Goal: Navigation & Orientation: Find specific page/section

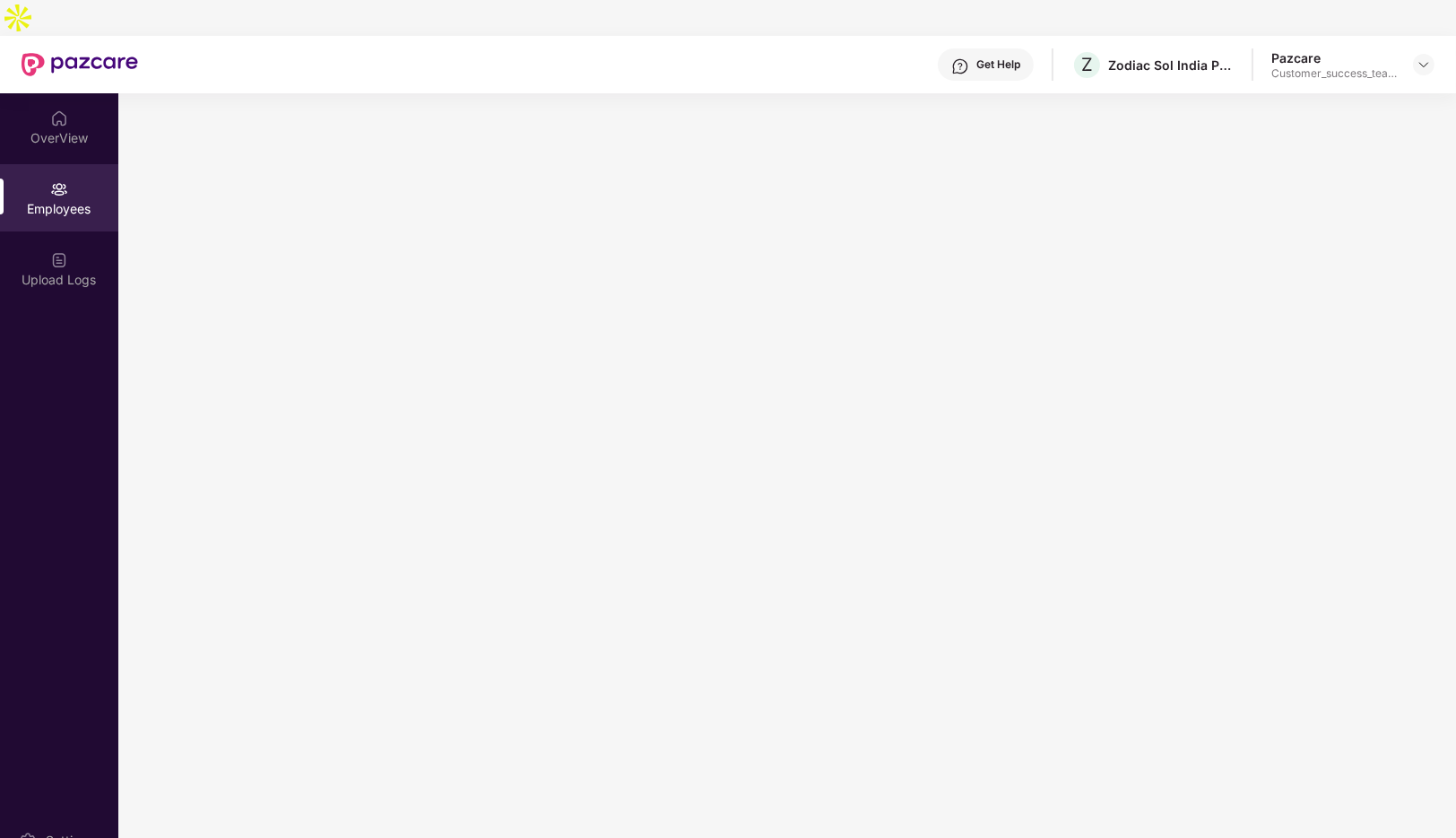
click at [1425, 58] on img at bounding box center [1424, 65] width 15 height 15
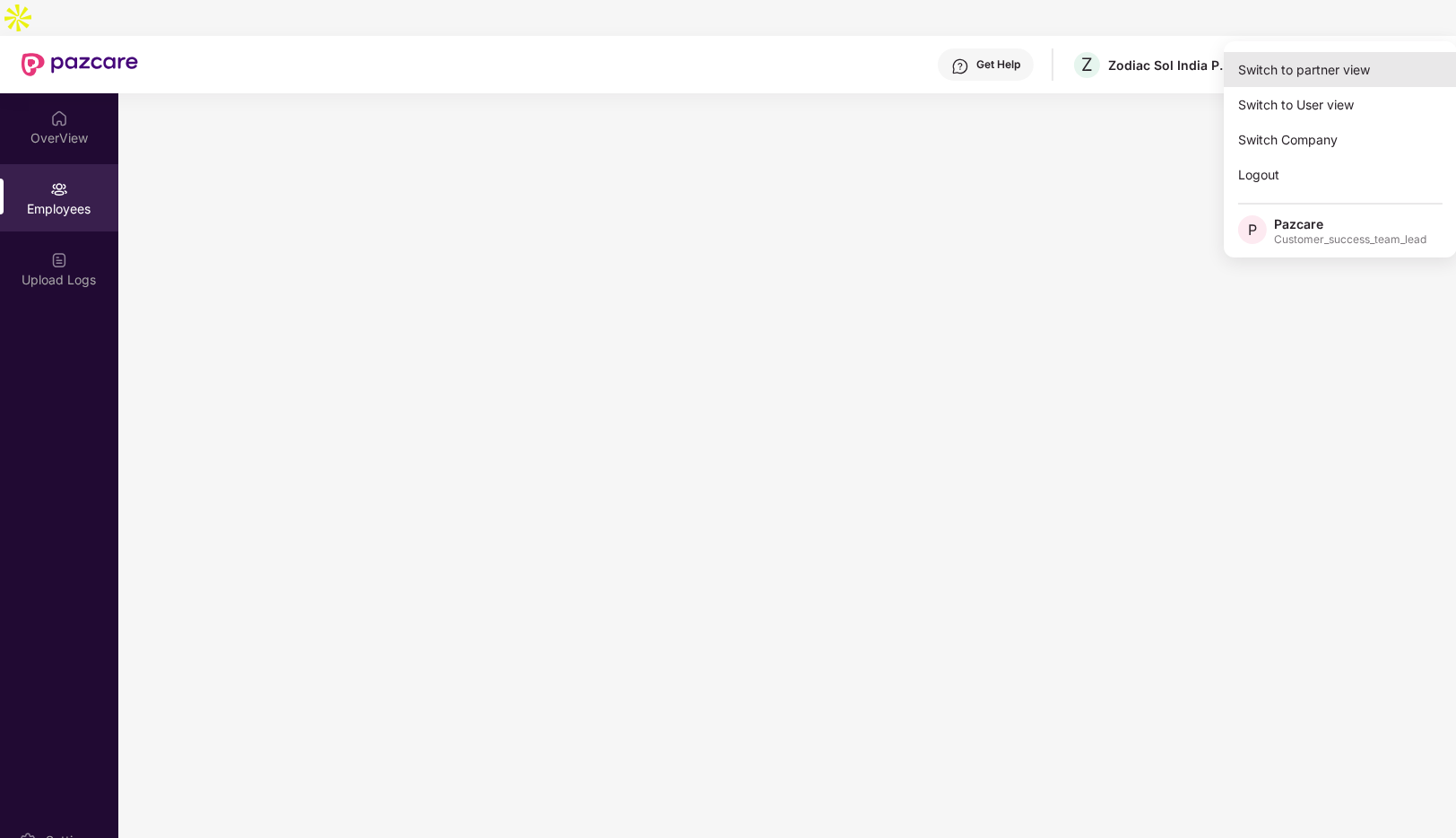
click at [1329, 76] on div "Switch to partner view" at bounding box center [1340, 69] width 233 height 35
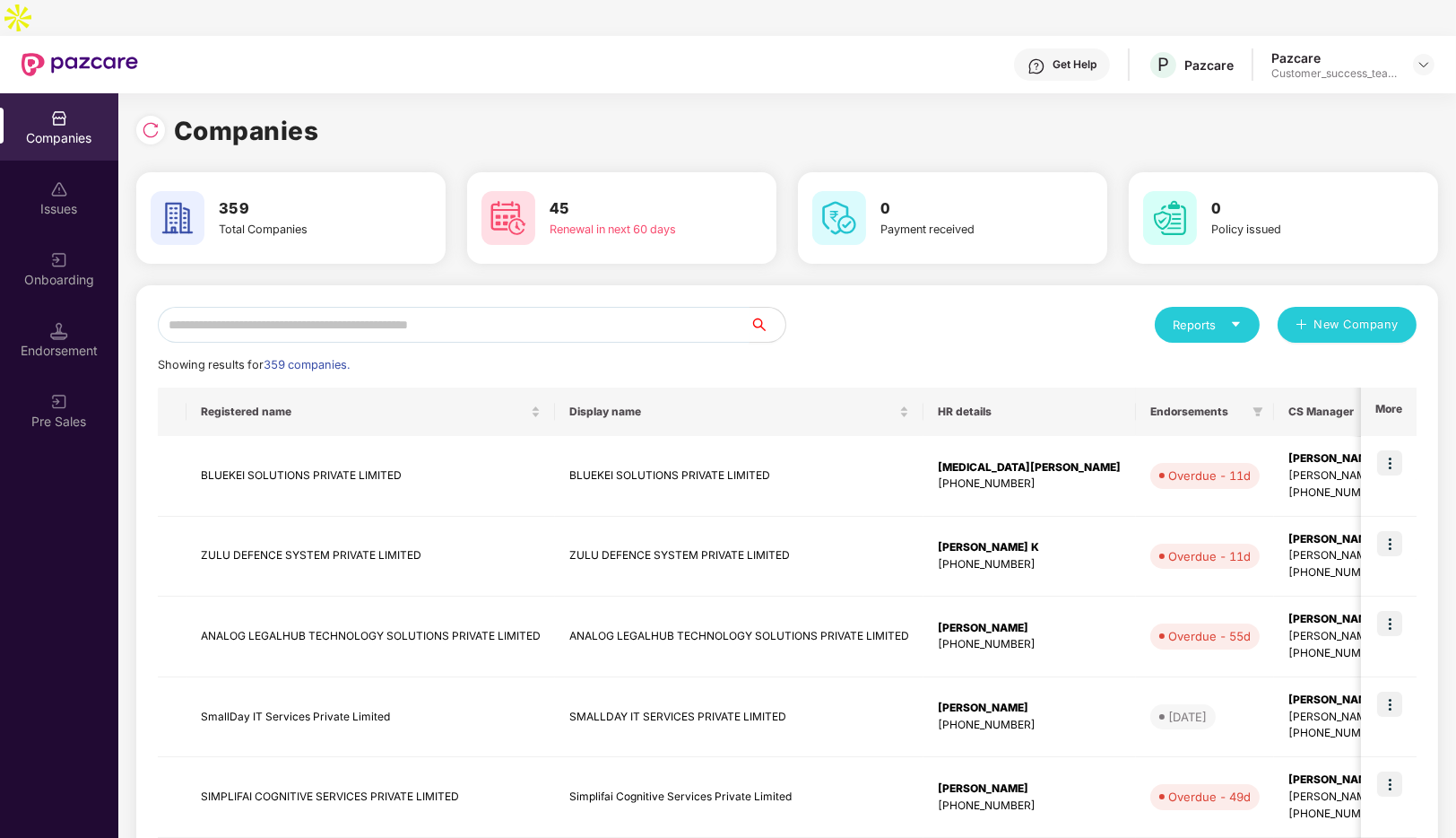
click at [548, 307] on input "text" at bounding box center [454, 324] width 592 height 36
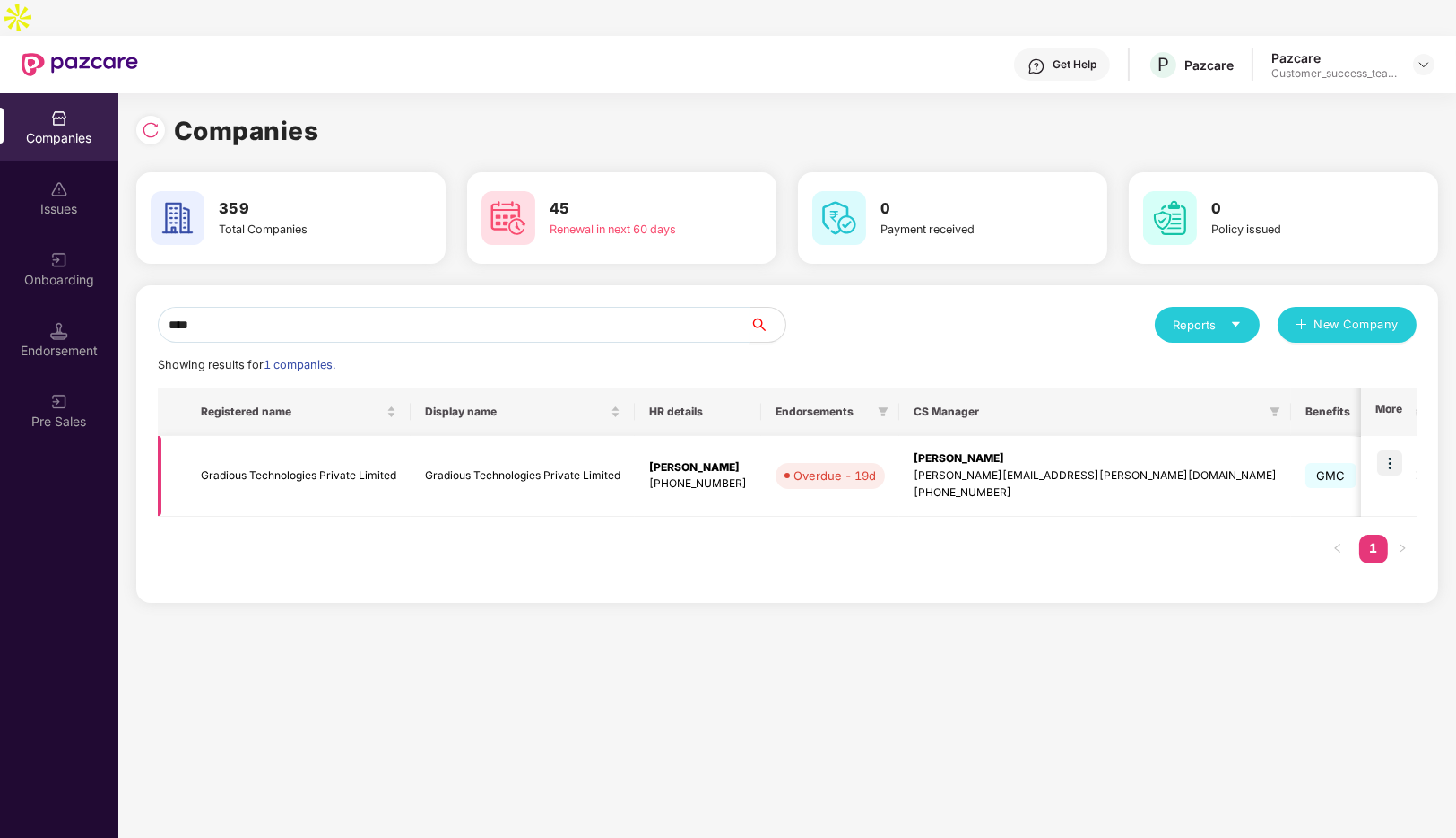
type input "****"
click at [1385, 451] on img at bounding box center [1389, 462] width 25 height 25
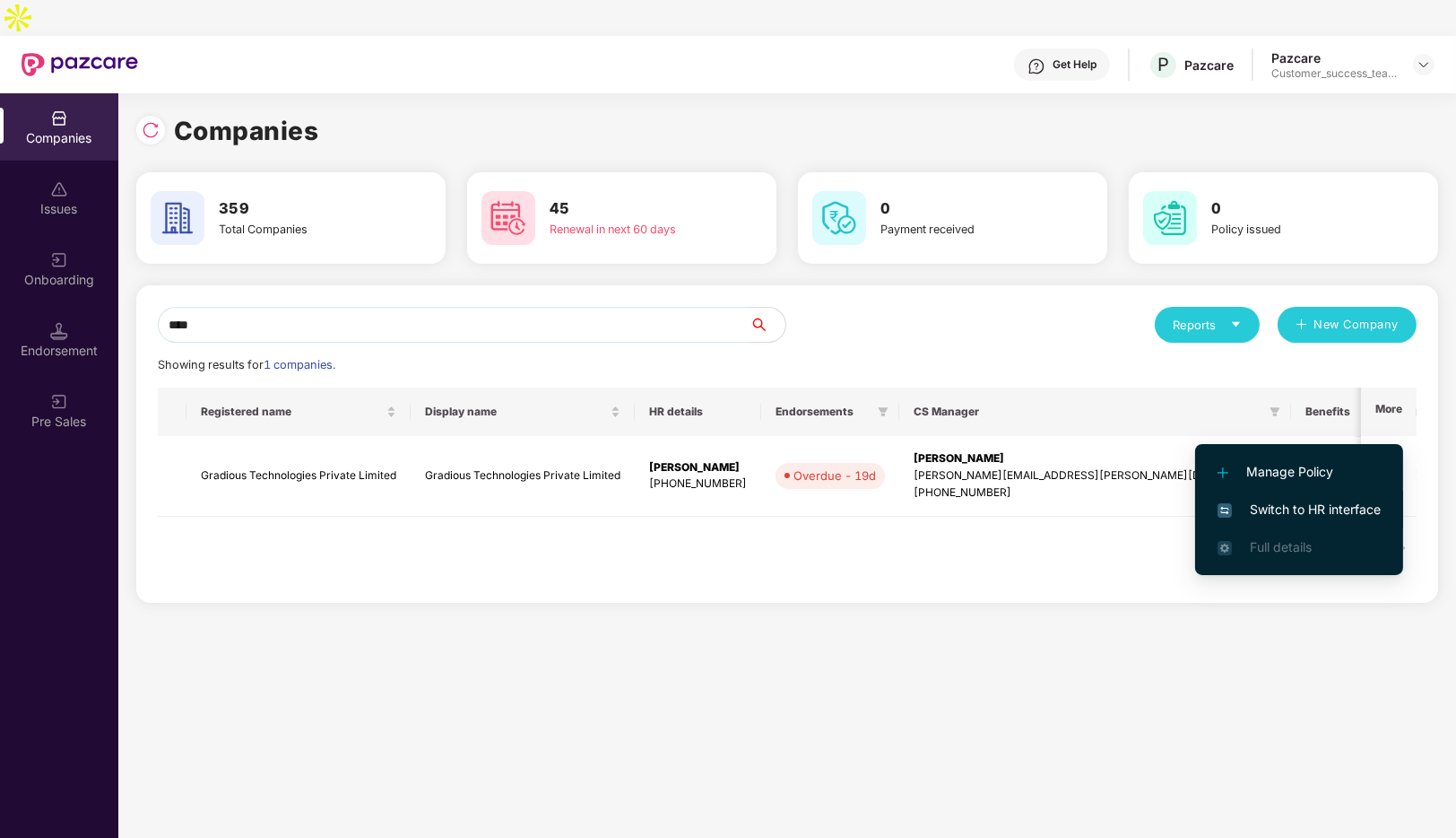
click at [1288, 500] on span "Switch to HR interface" at bounding box center [1299, 510] width 164 height 20
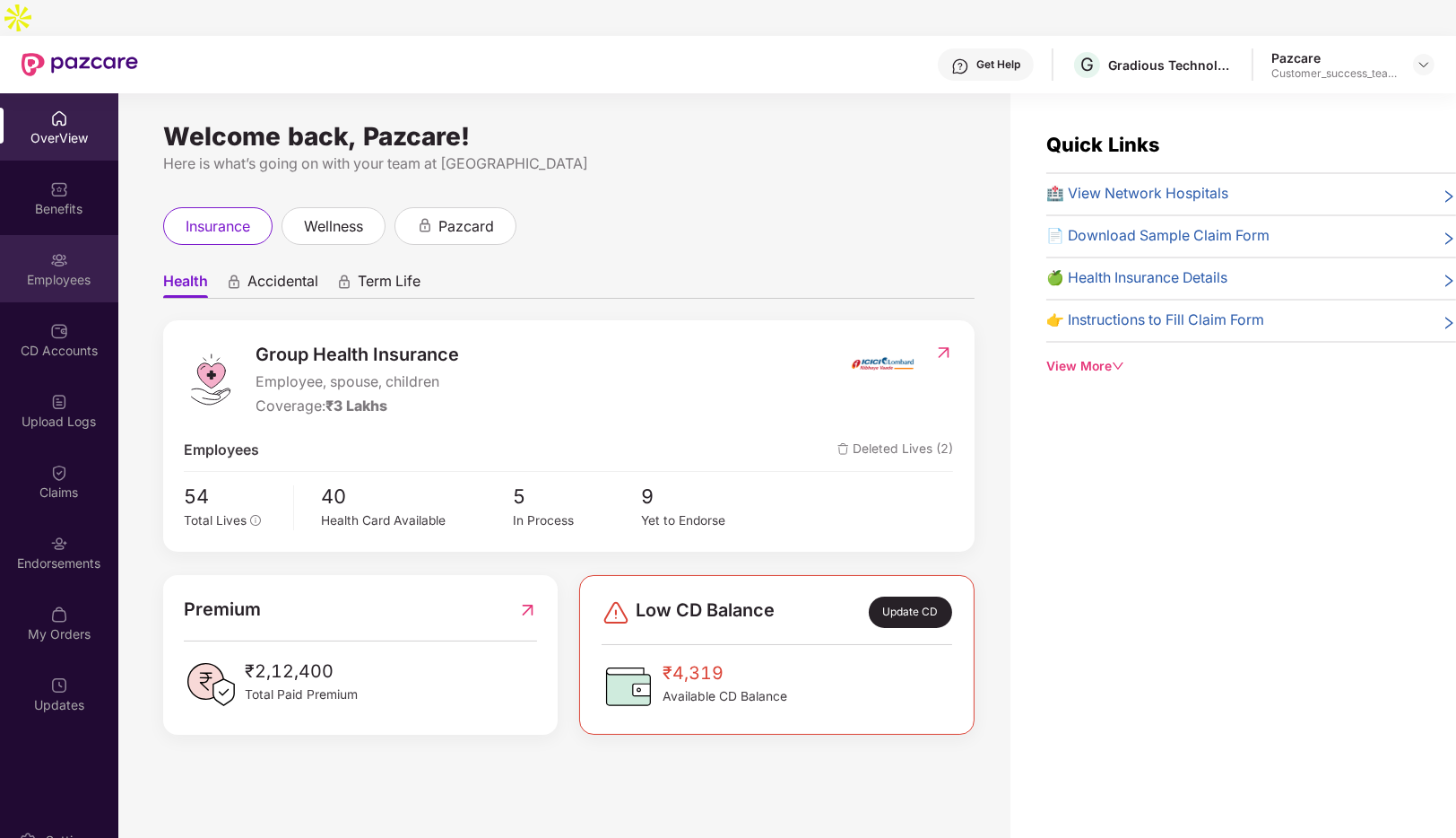
click at [62, 251] on img at bounding box center [59, 260] width 18 height 18
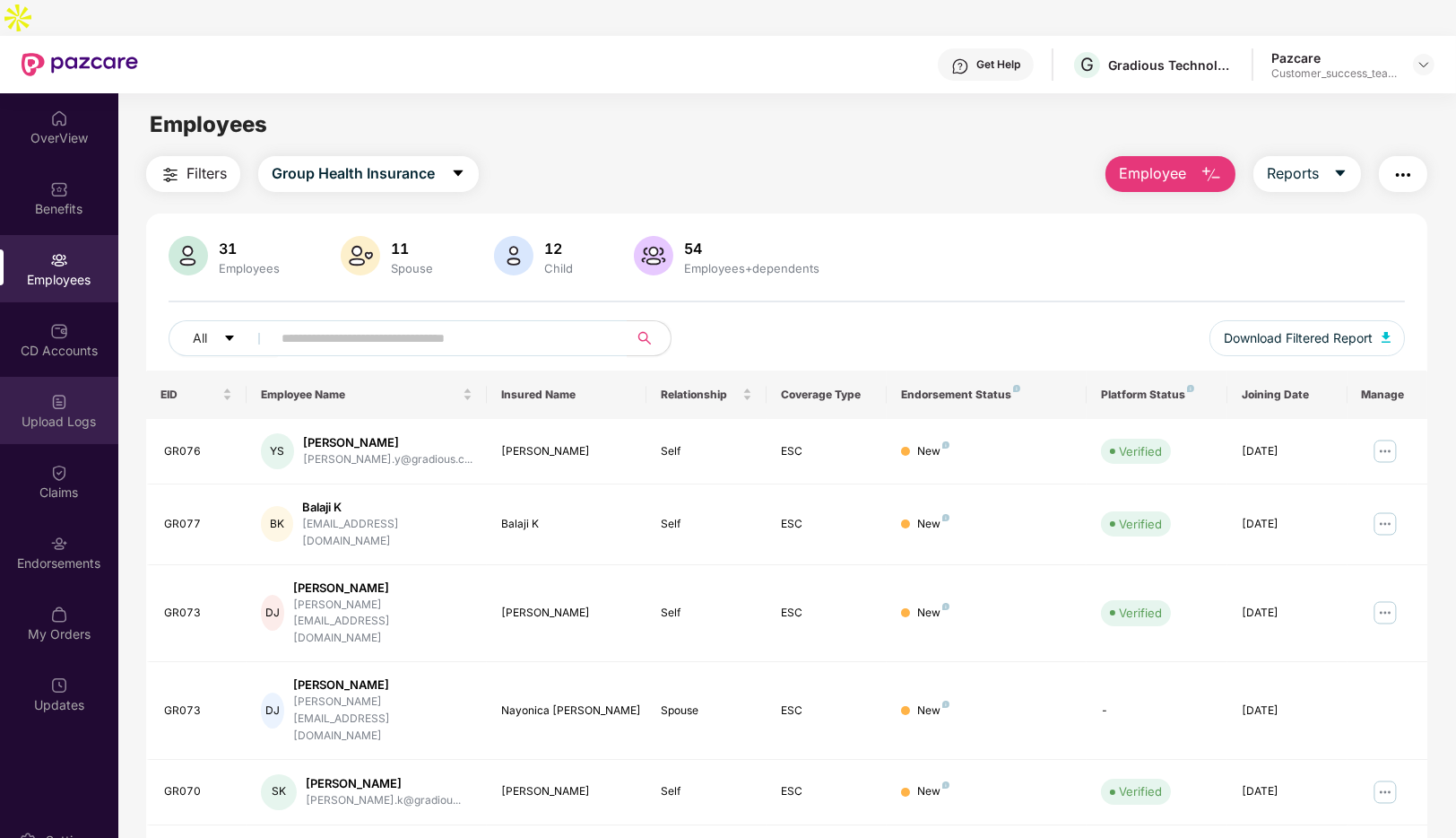
click at [72, 377] on div "Upload Logs" at bounding box center [59, 410] width 119 height 68
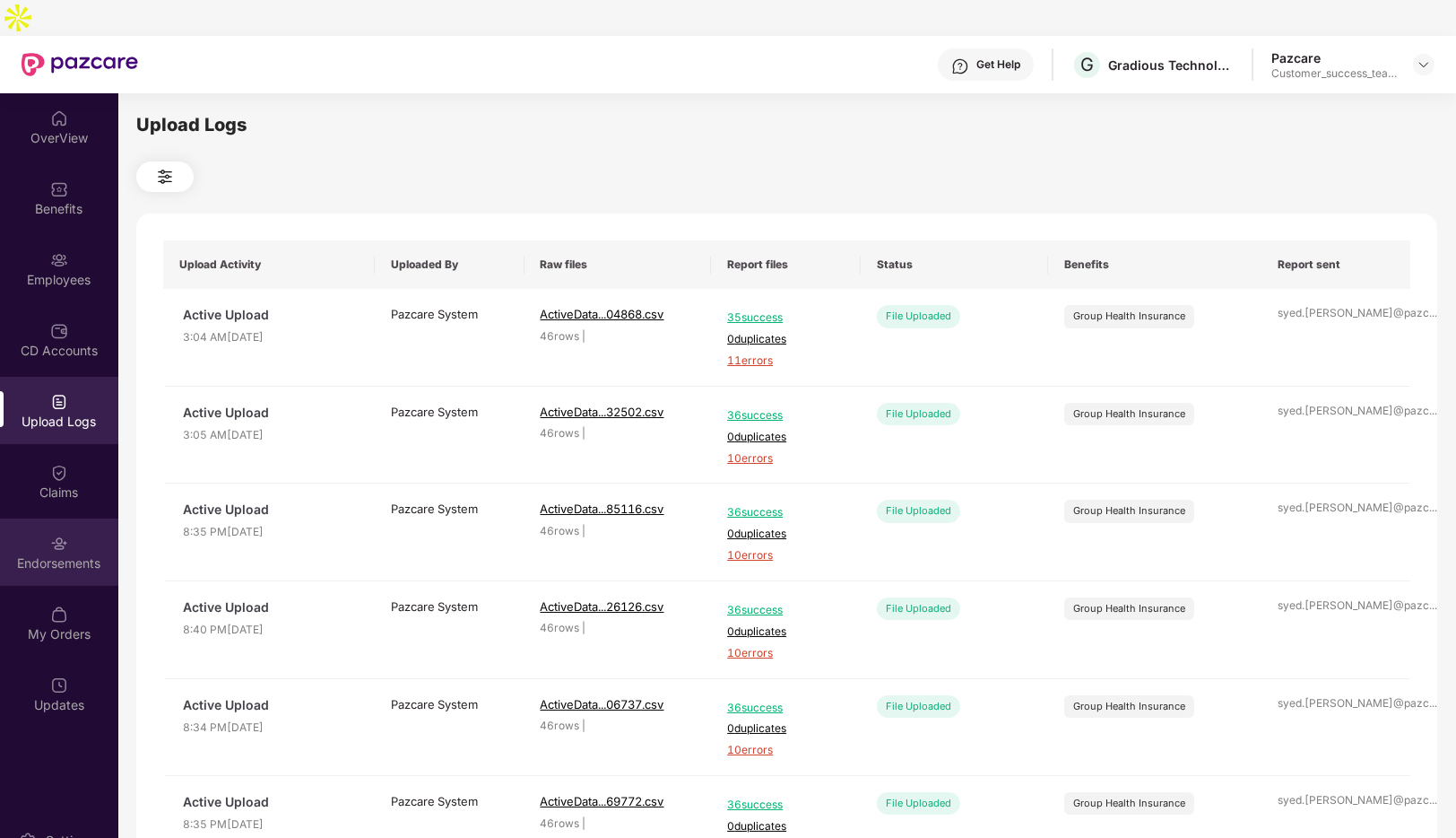
click at [60, 518] on div "Endorsements" at bounding box center [59, 552] width 119 height 68
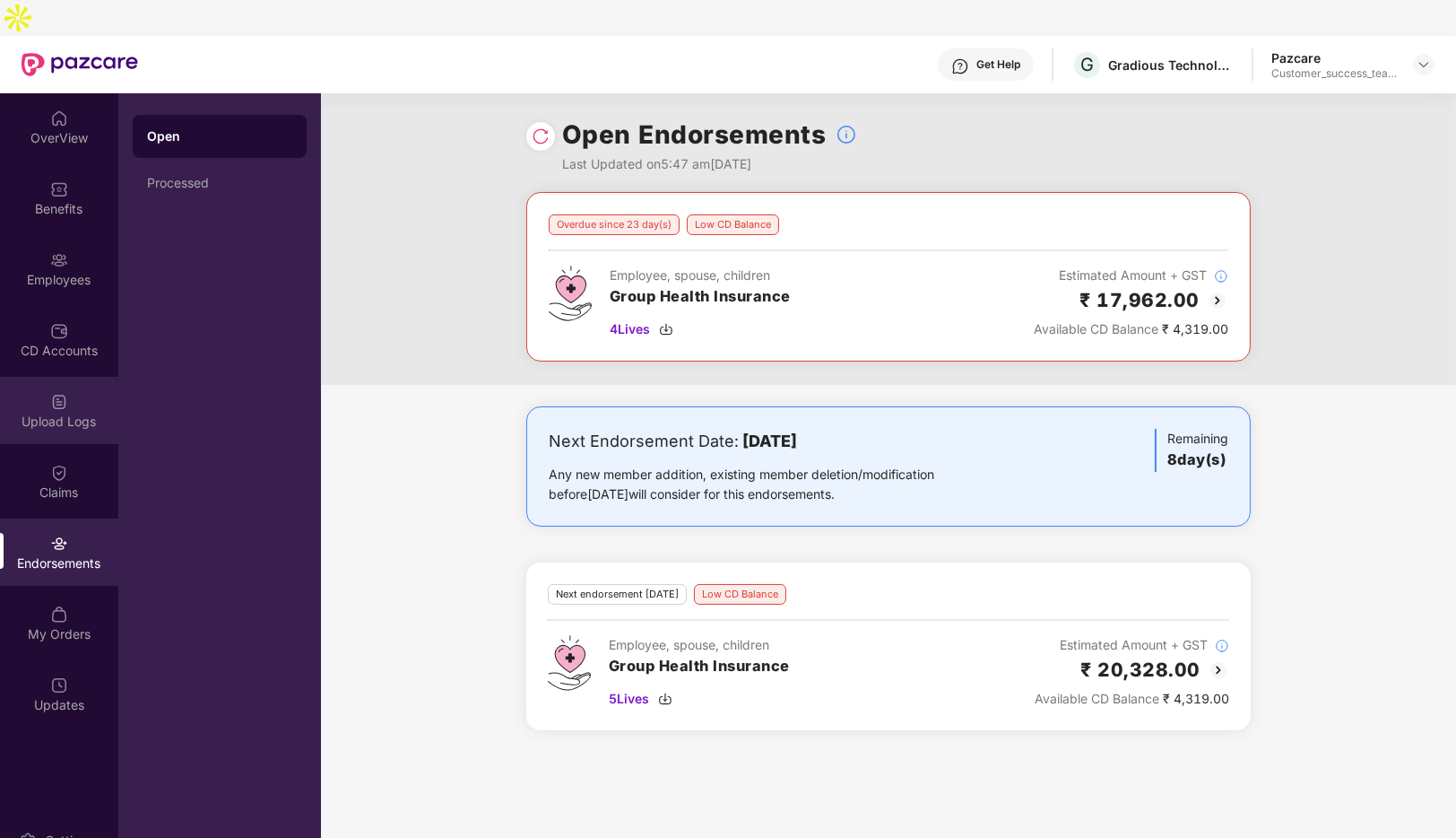
click at [62, 393] on img at bounding box center [59, 402] width 18 height 18
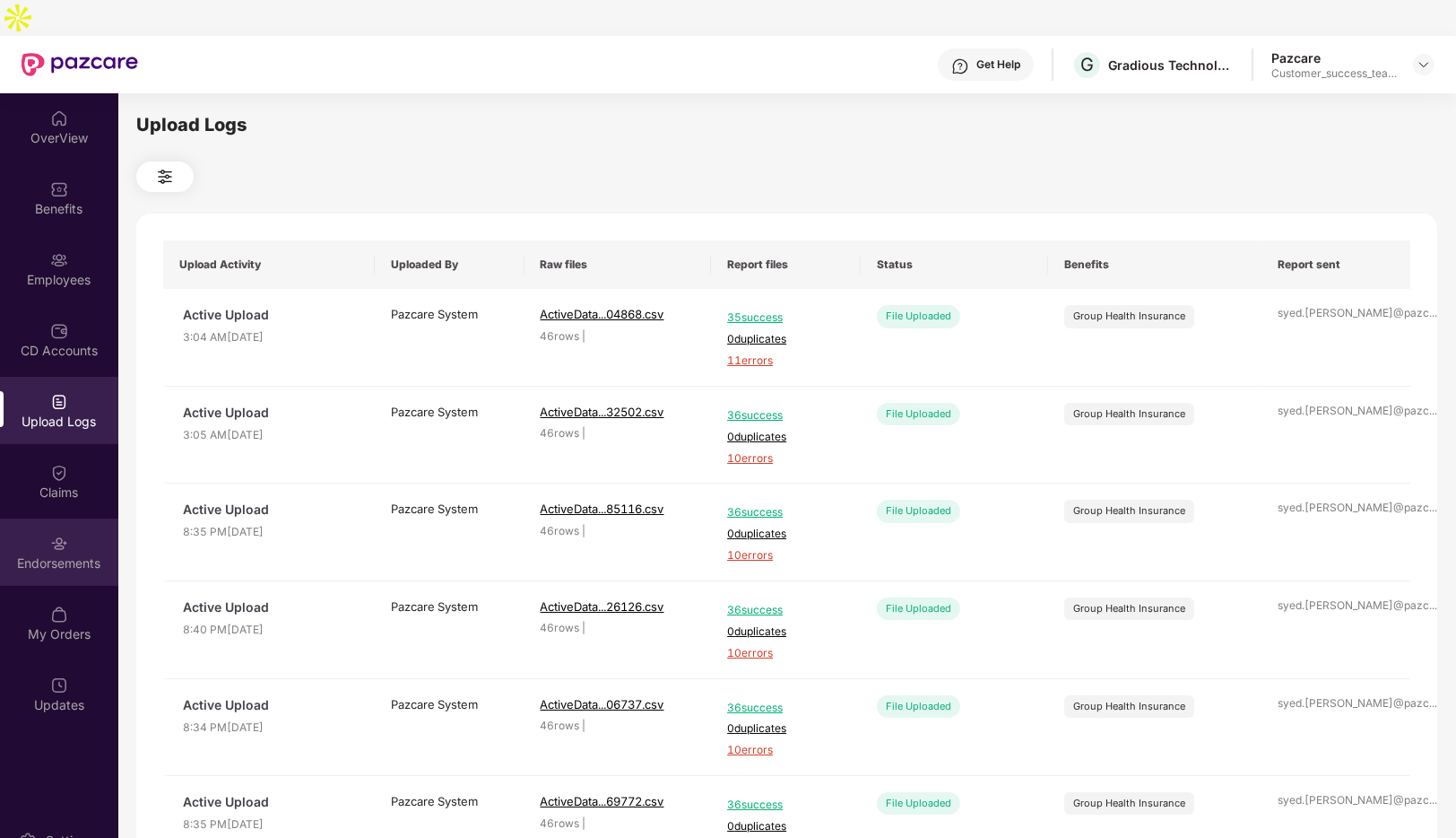
click at [63, 518] on div "Endorsements" at bounding box center [59, 552] width 119 height 68
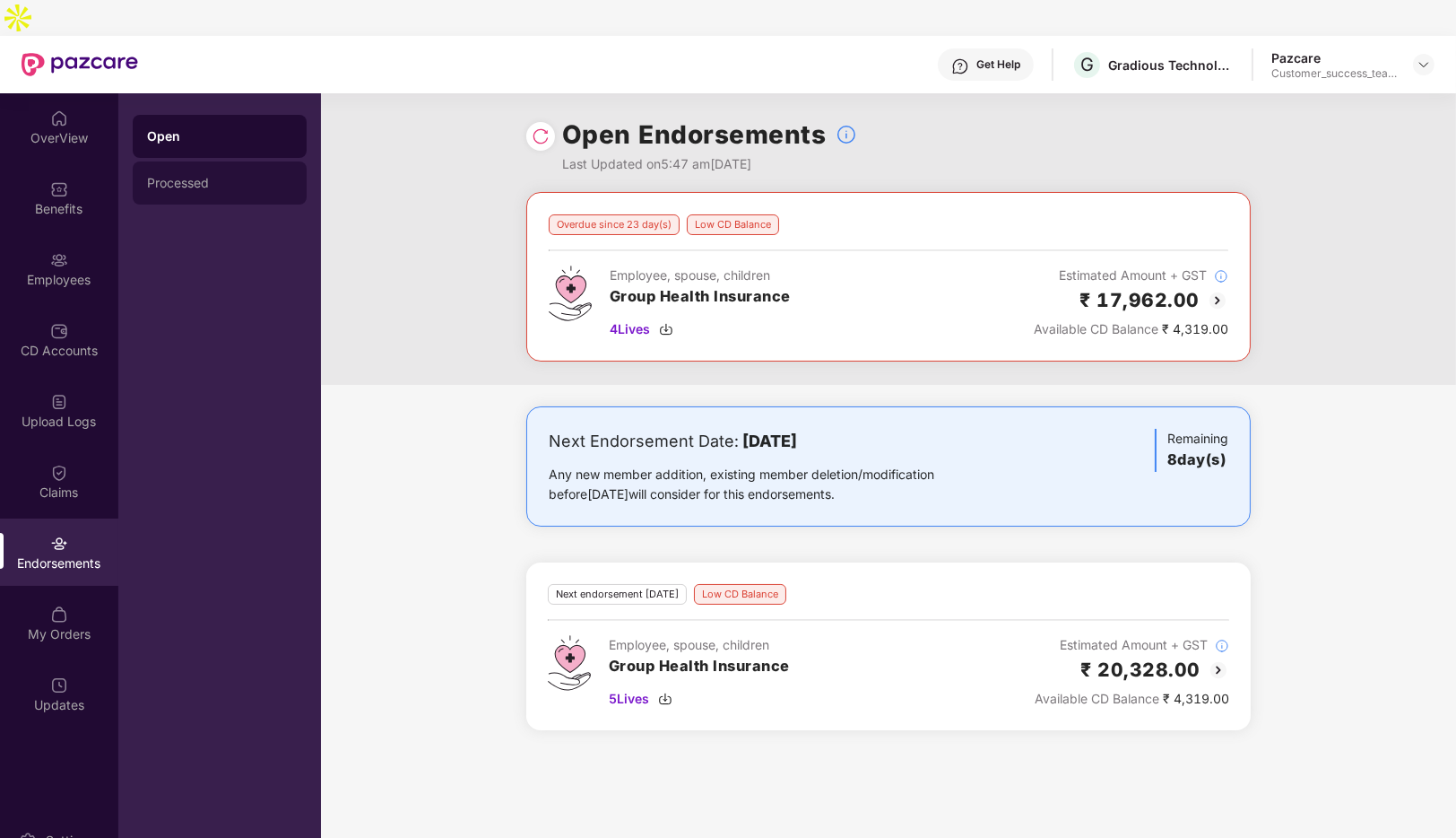
click at [220, 162] on div "Processed" at bounding box center [219, 183] width 174 height 43
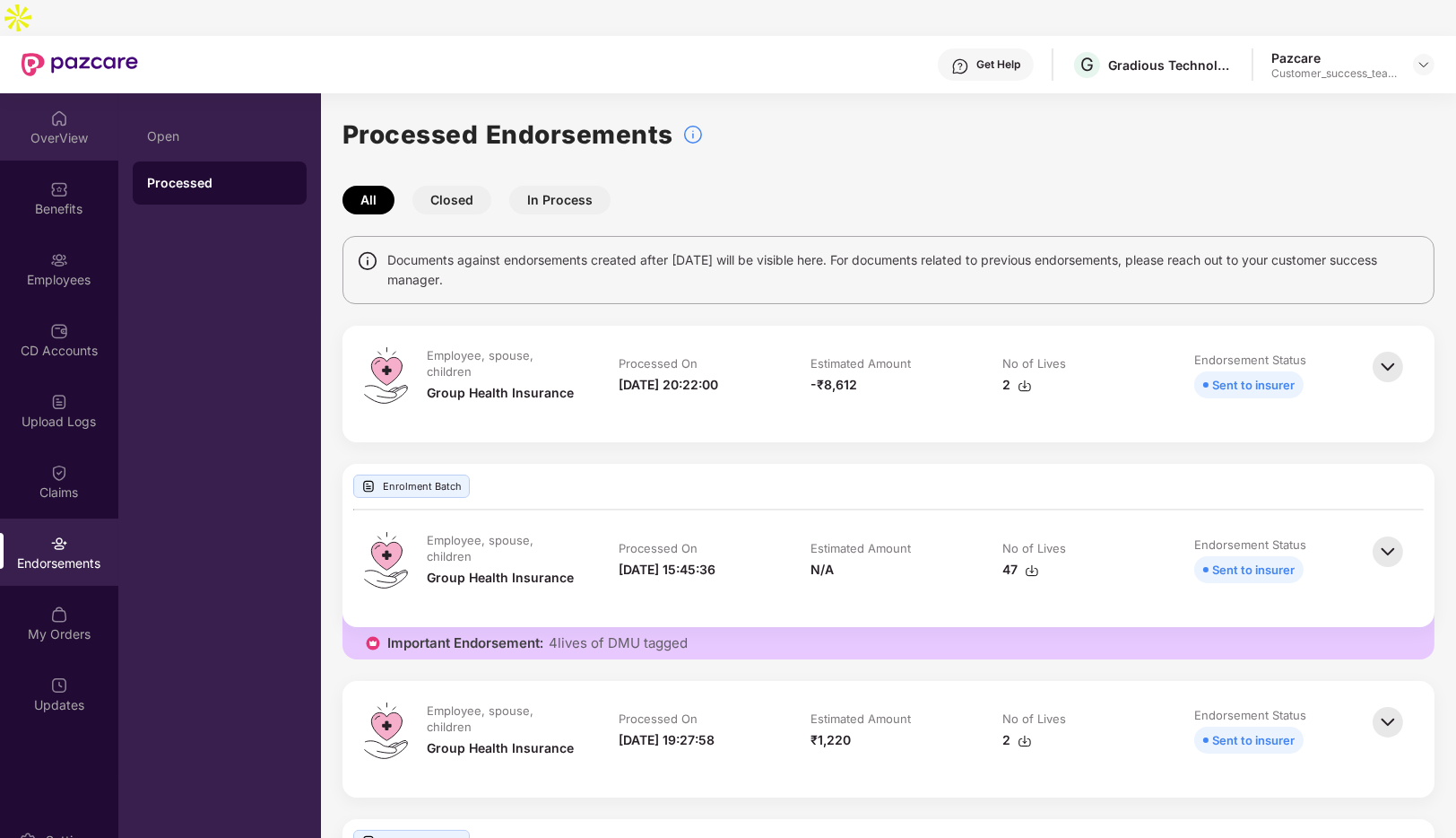
click at [55, 129] on div "OverView" at bounding box center [59, 138] width 119 height 18
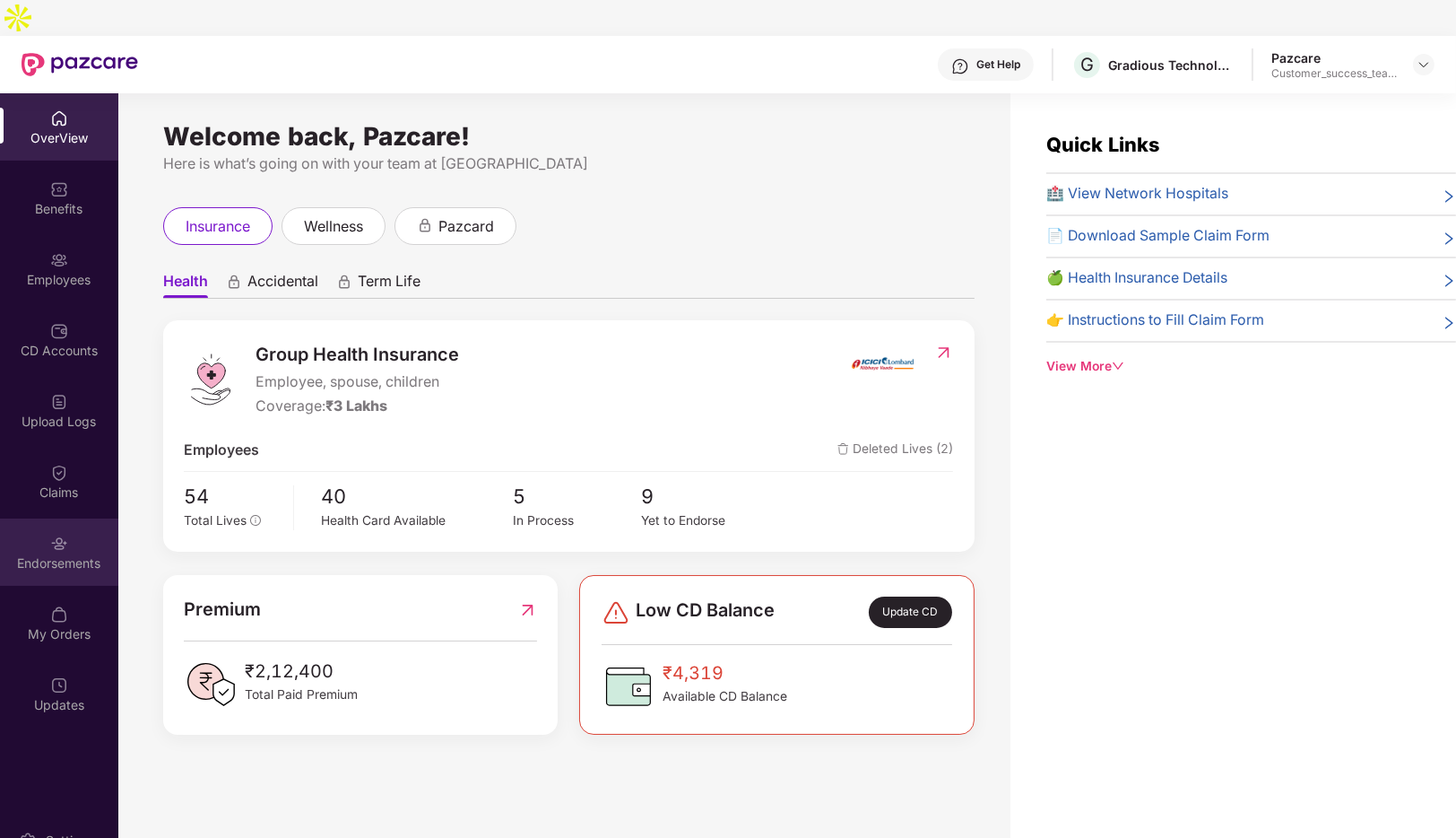
click at [60, 535] on img at bounding box center [59, 544] width 18 height 18
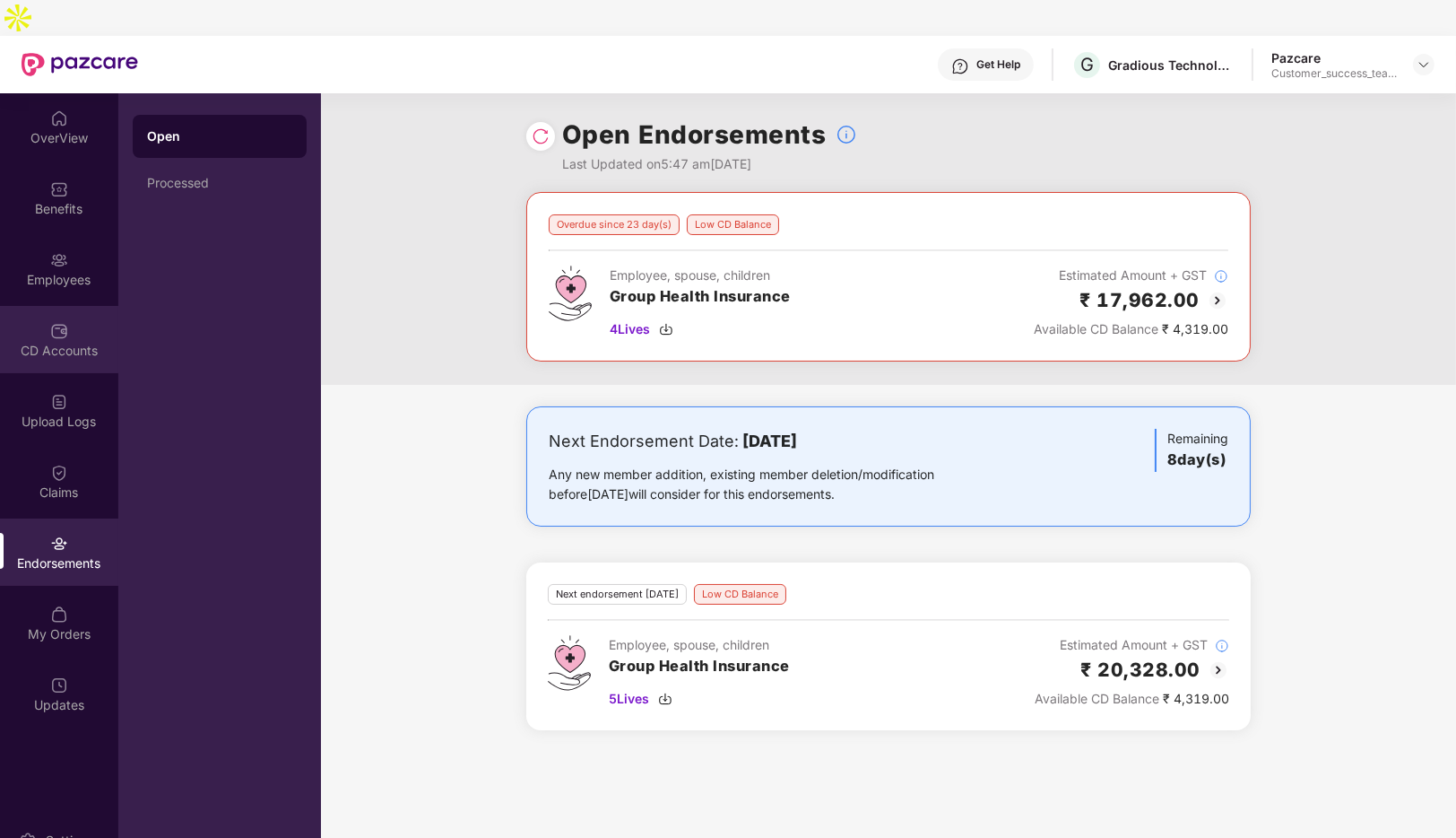
click at [62, 342] on div "CD Accounts" at bounding box center [59, 351] width 119 height 18
